Goal: Task Accomplishment & Management: Manage account settings

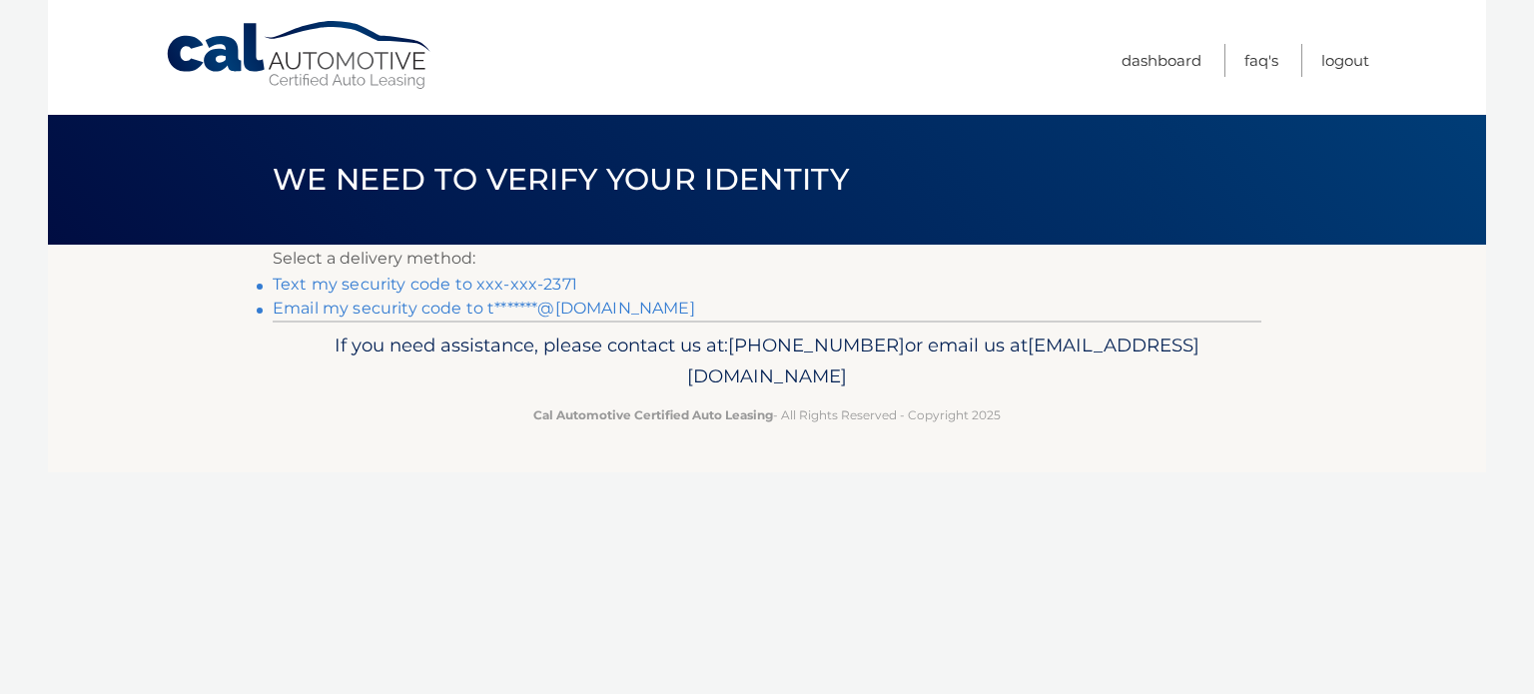
click at [486, 279] on link "Text my security code to xxx-xxx-2371" at bounding box center [425, 284] width 305 height 19
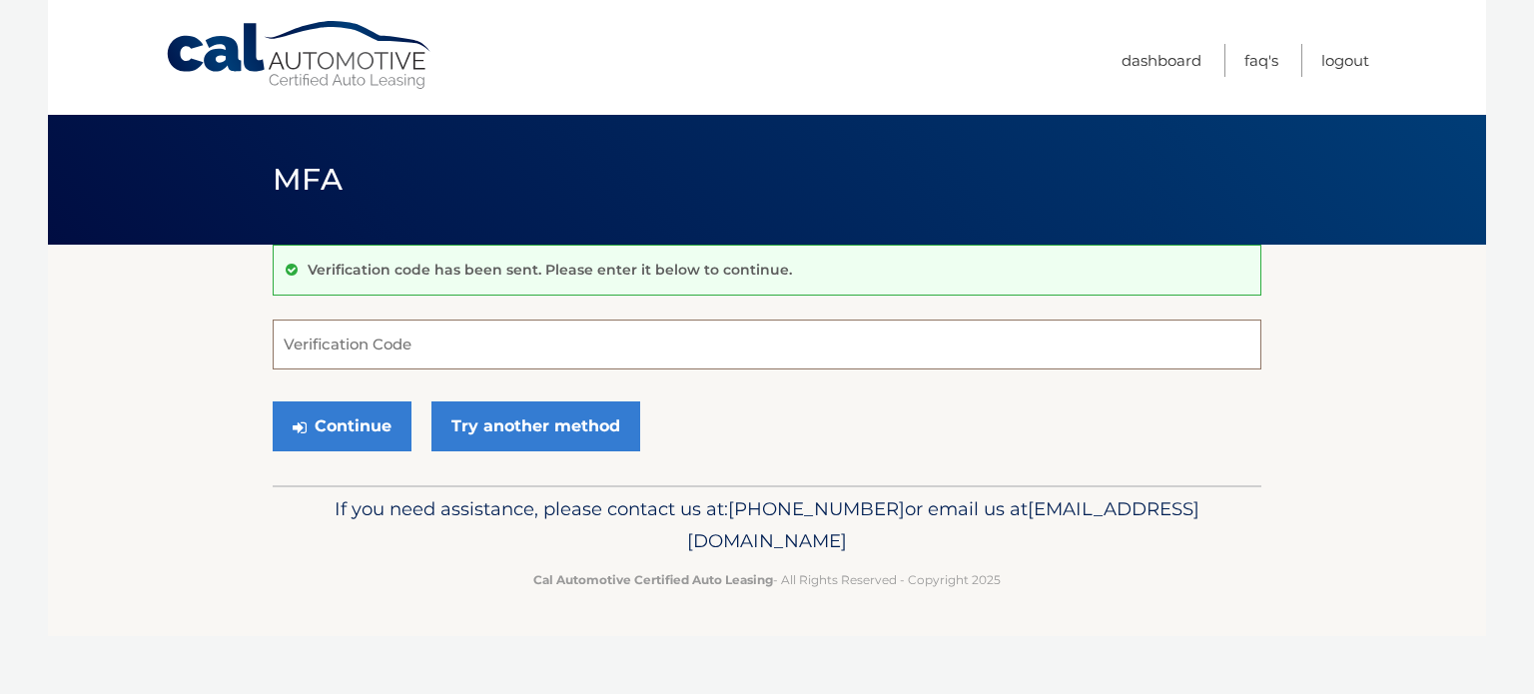
click at [364, 334] on input "Verification Code" at bounding box center [767, 345] width 988 height 50
type input "685607"
click at [273, 401] on button "Continue" at bounding box center [342, 426] width 139 height 50
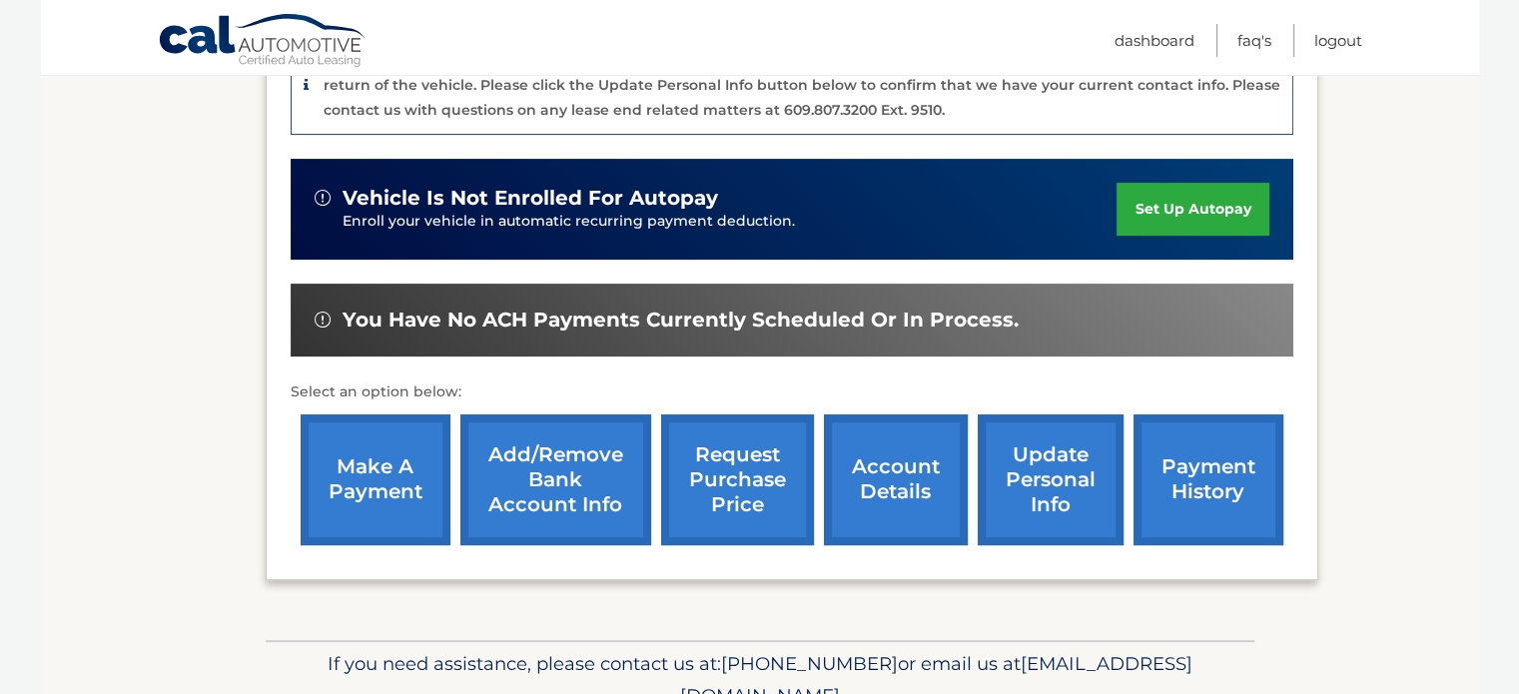
scroll to position [599, 0]
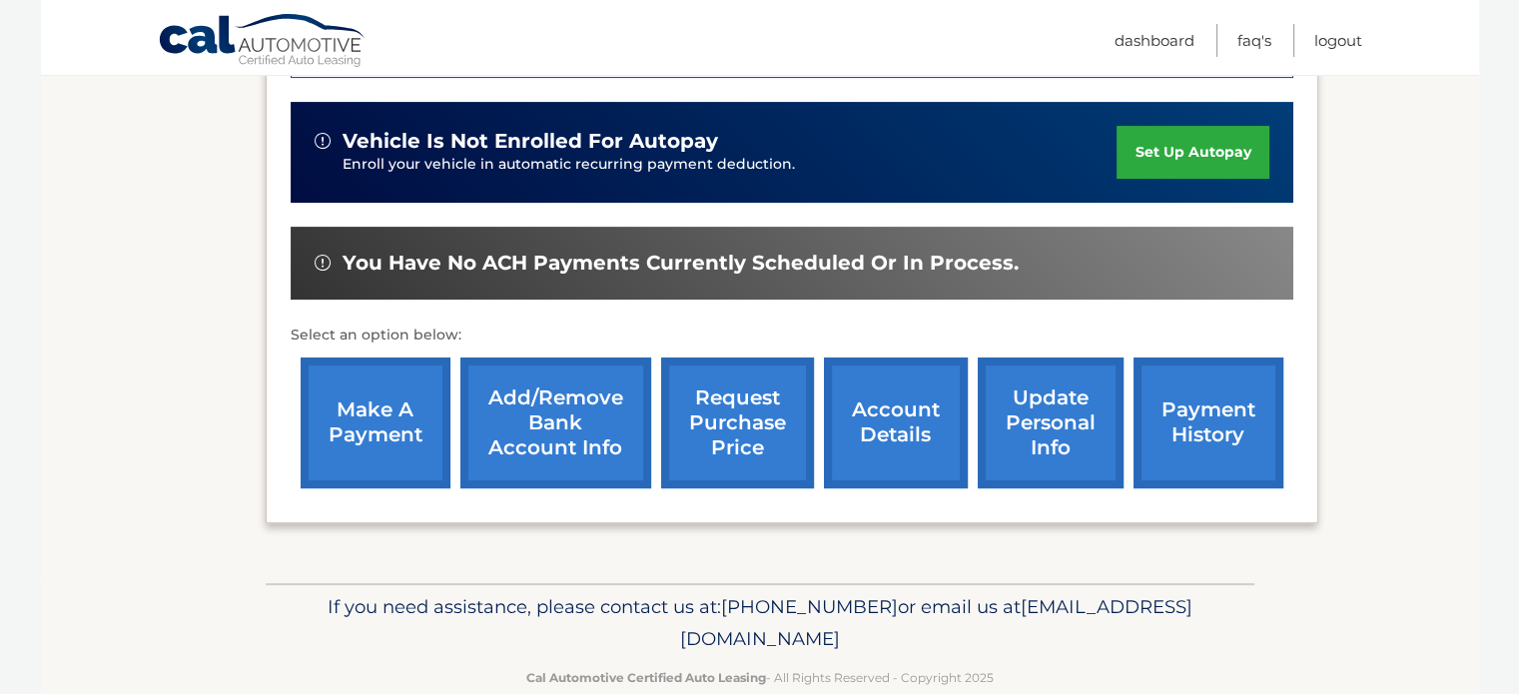
click at [369, 425] on link "make a payment" at bounding box center [376, 422] width 150 height 131
click at [1182, 411] on link "payment history" at bounding box center [1208, 422] width 150 height 131
click at [1189, 406] on link "payment history" at bounding box center [1208, 422] width 150 height 131
click at [370, 379] on link "make a payment" at bounding box center [376, 422] width 150 height 131
click at [1189, 398] on link "payment history" at bounding box center [1208, 422] width 150 height 131
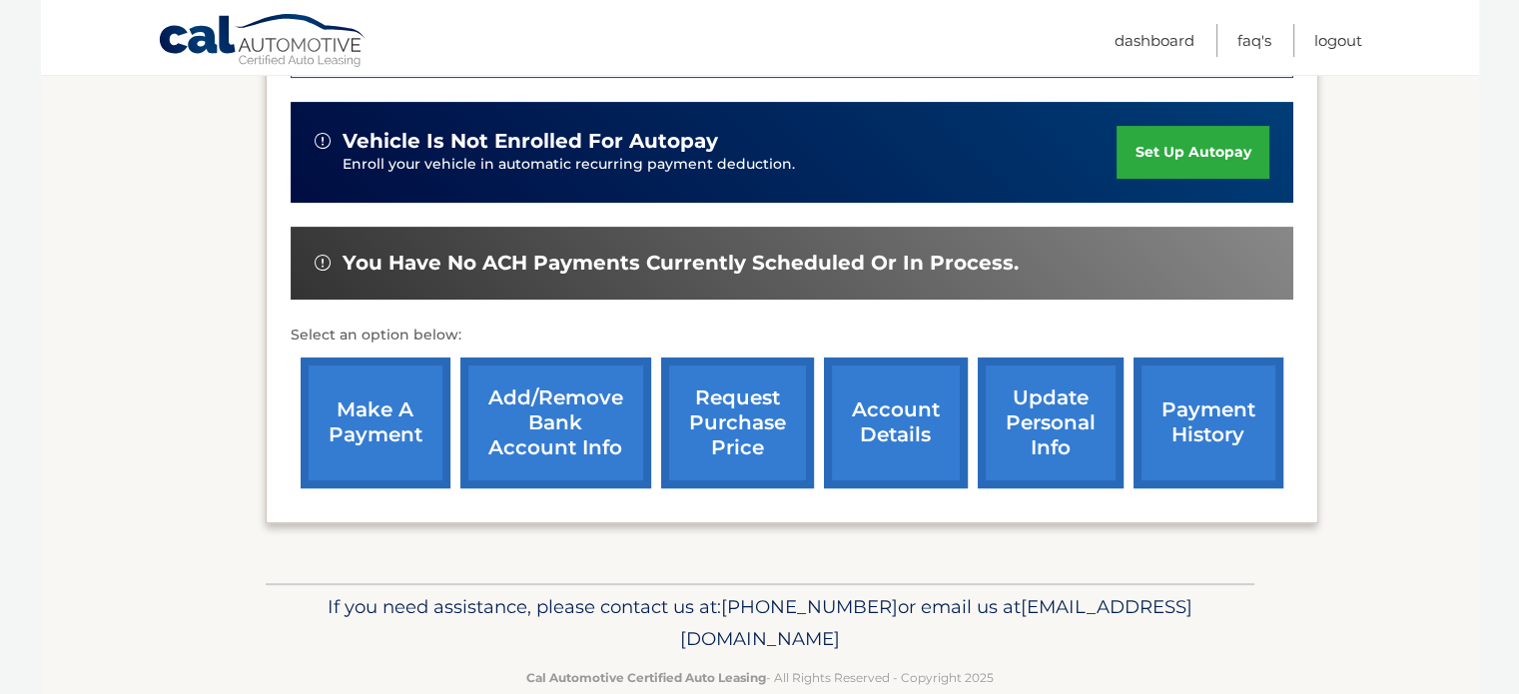
click at [885, 430] on link "account details" at bounding box center [896, 422] width 144 height 131
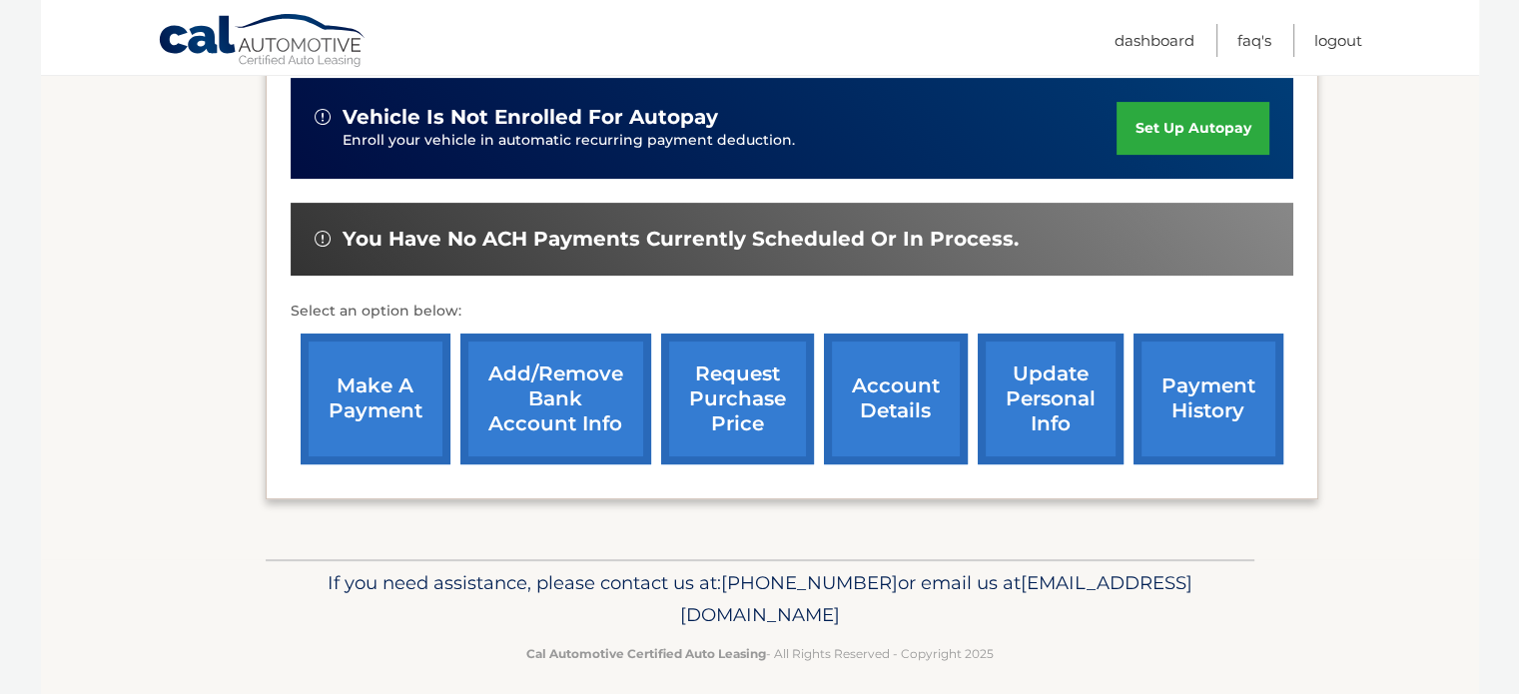
scroll to position [636, 0]
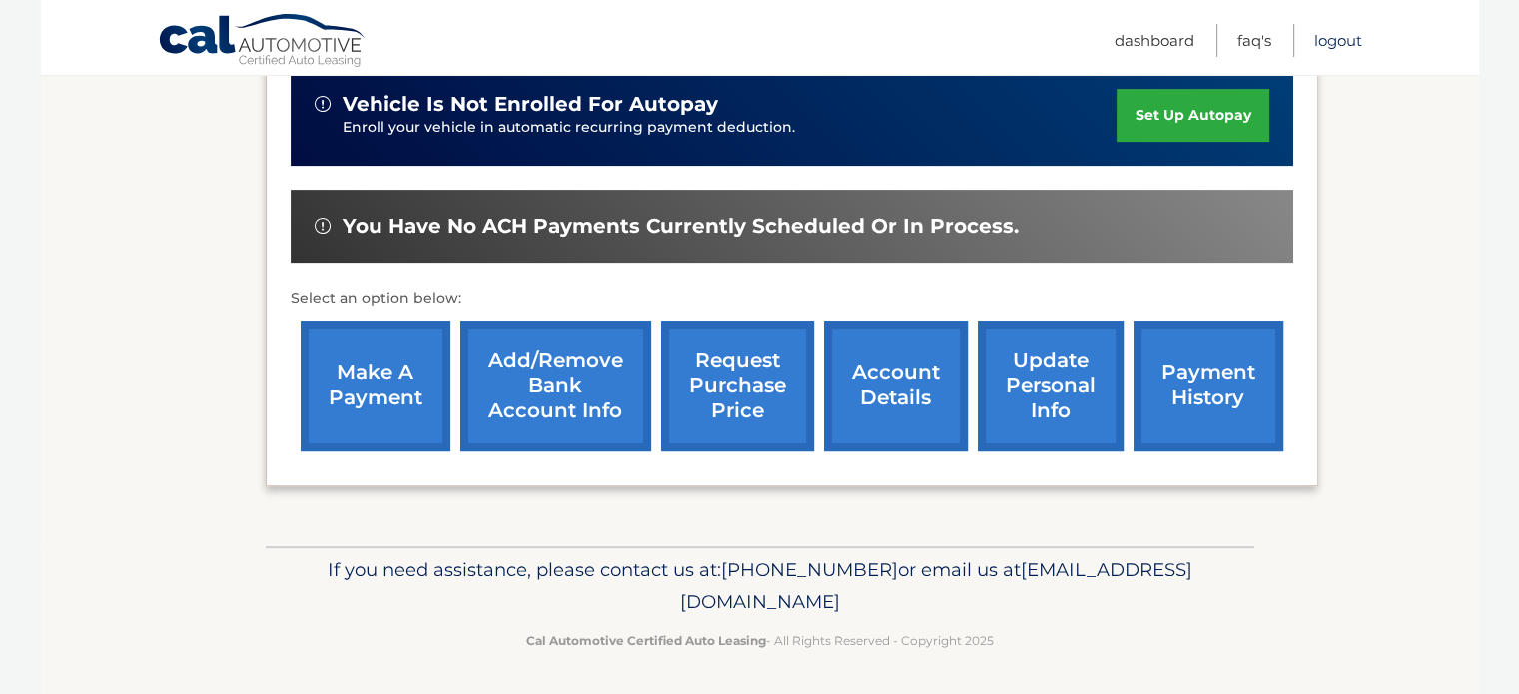
click at [1315, 34] on link "Logout" at bounding box center [1338, 40] width 48 height 33
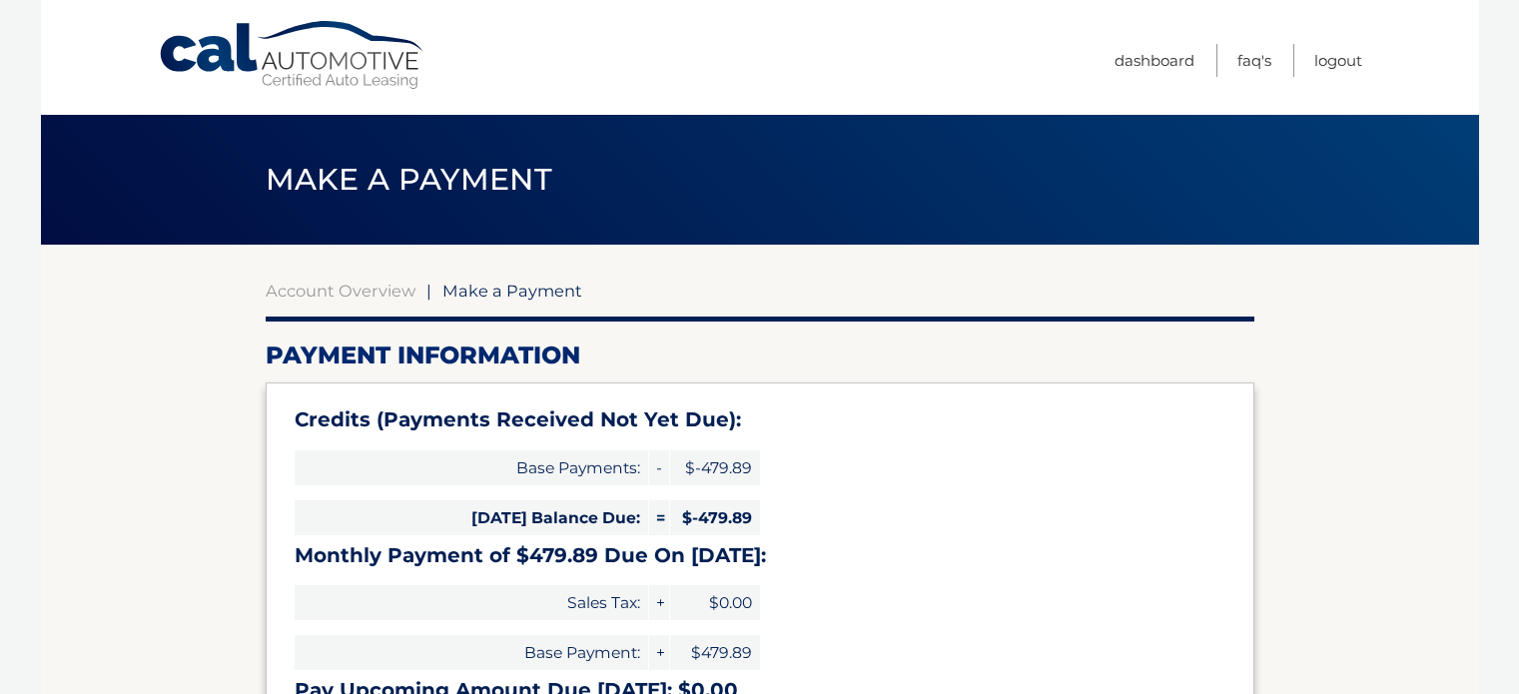
select select "NGE4Mzg5ZWMtMmYxNi00NTgxLThlNzMtMThhYzgxYWM2Mzg2"
